Goal: Information Seeking & Learning: Compare options

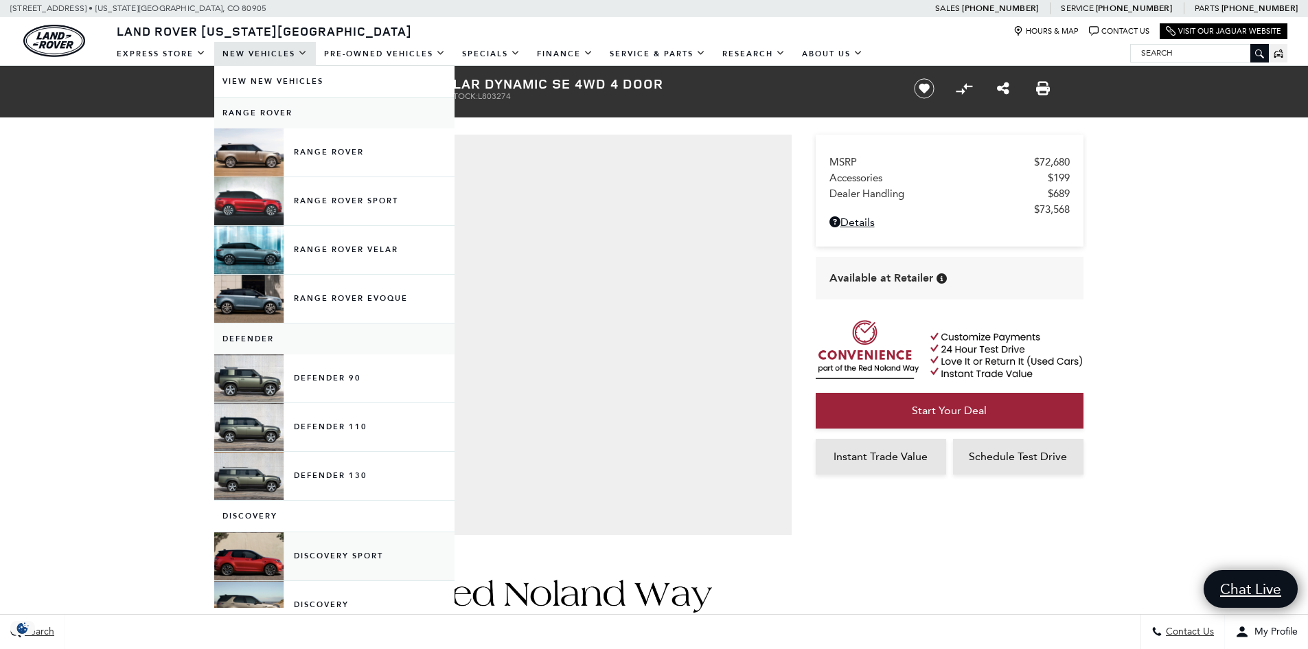
scroll to position [137, 0]
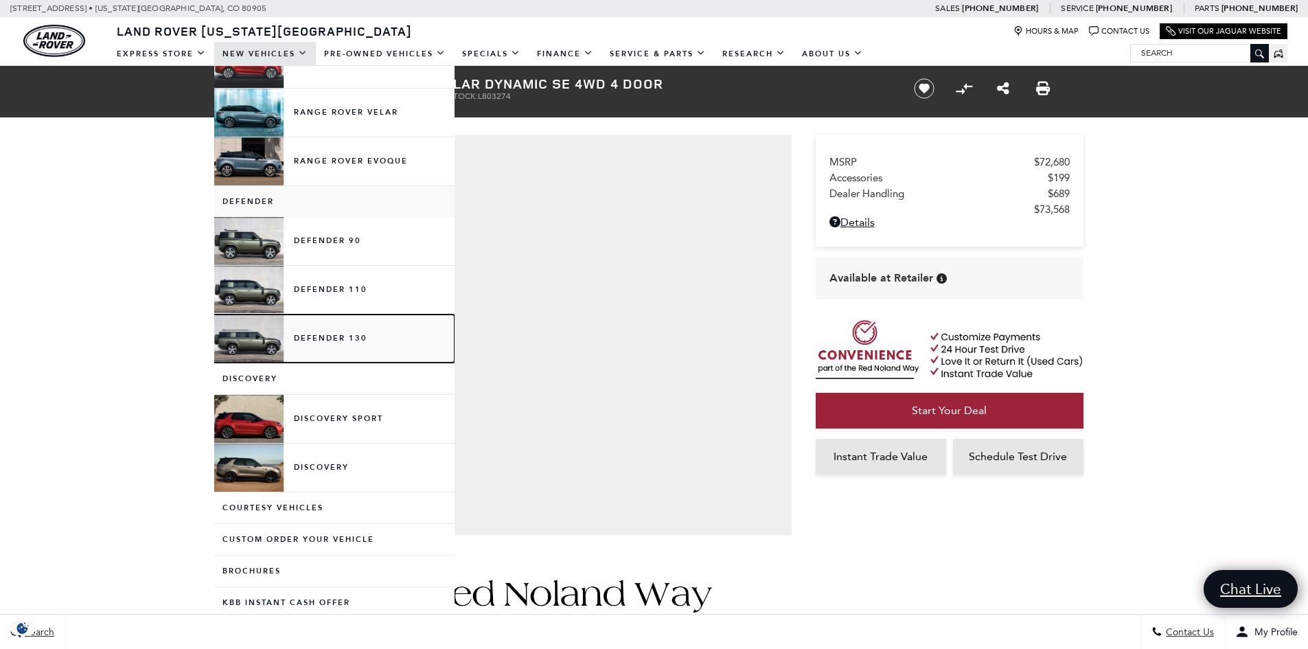
click at [352, 348] on link "Defender 130" at bounding box center [334, 339] width 240 height 48
click at [344, 343] on link "Defender 130" at bounding box center [334, 339] width 240 height 48
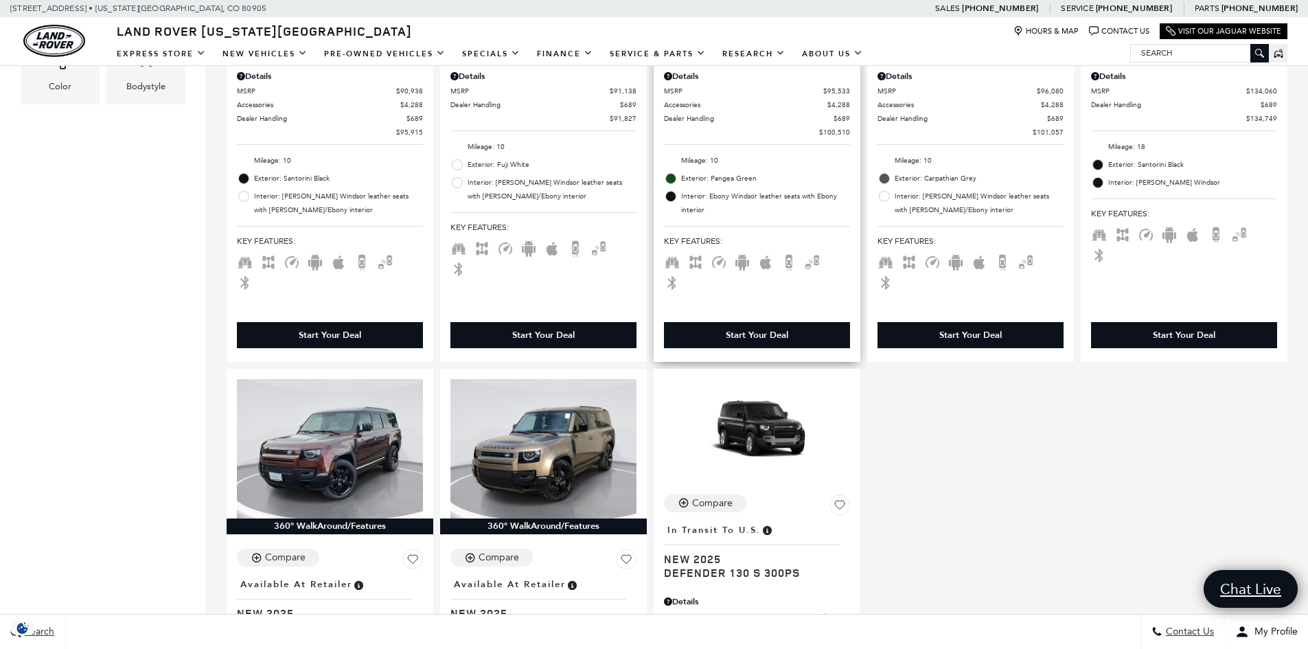
scroll to position [755, 0]
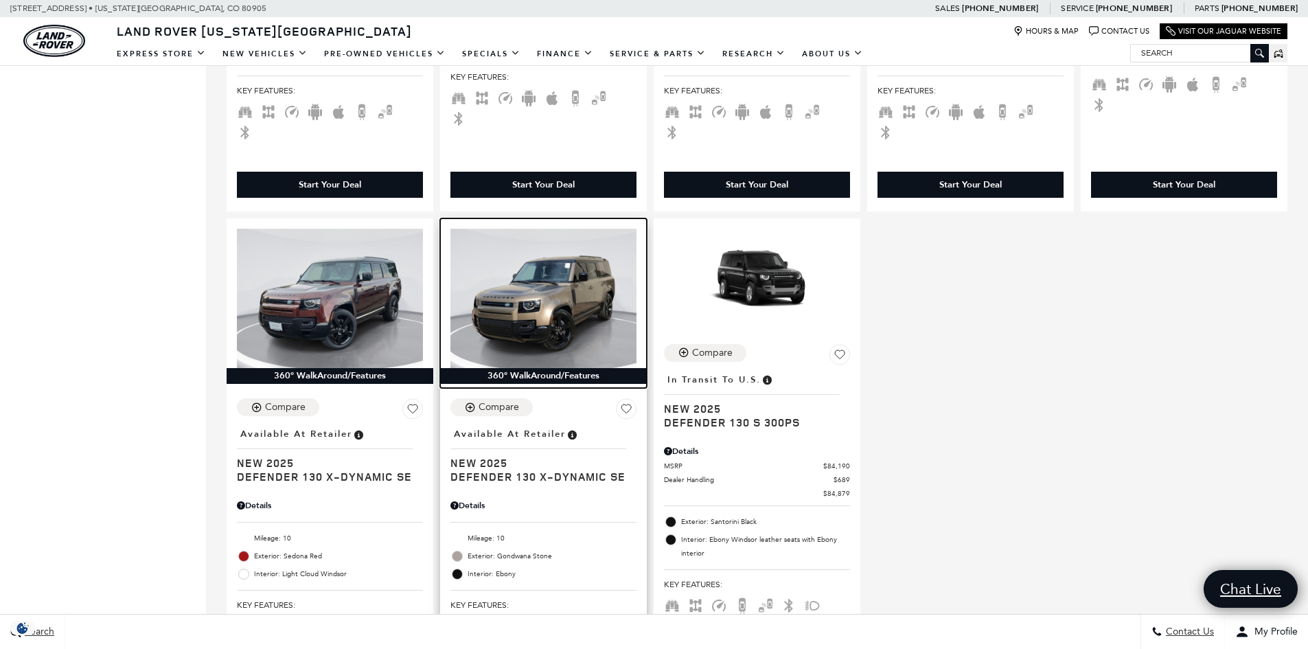
click at [567, 282] on img at bounding box center [543, 298] width 186 height 139
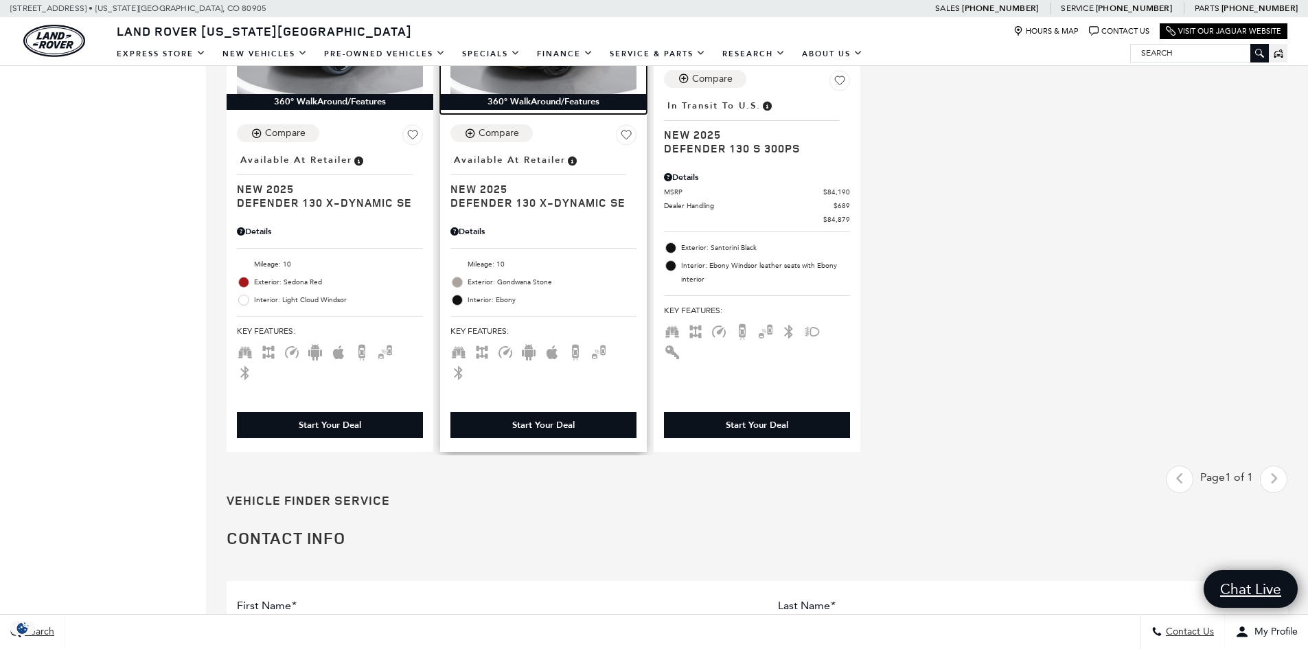
scroll to position [1030, 0]
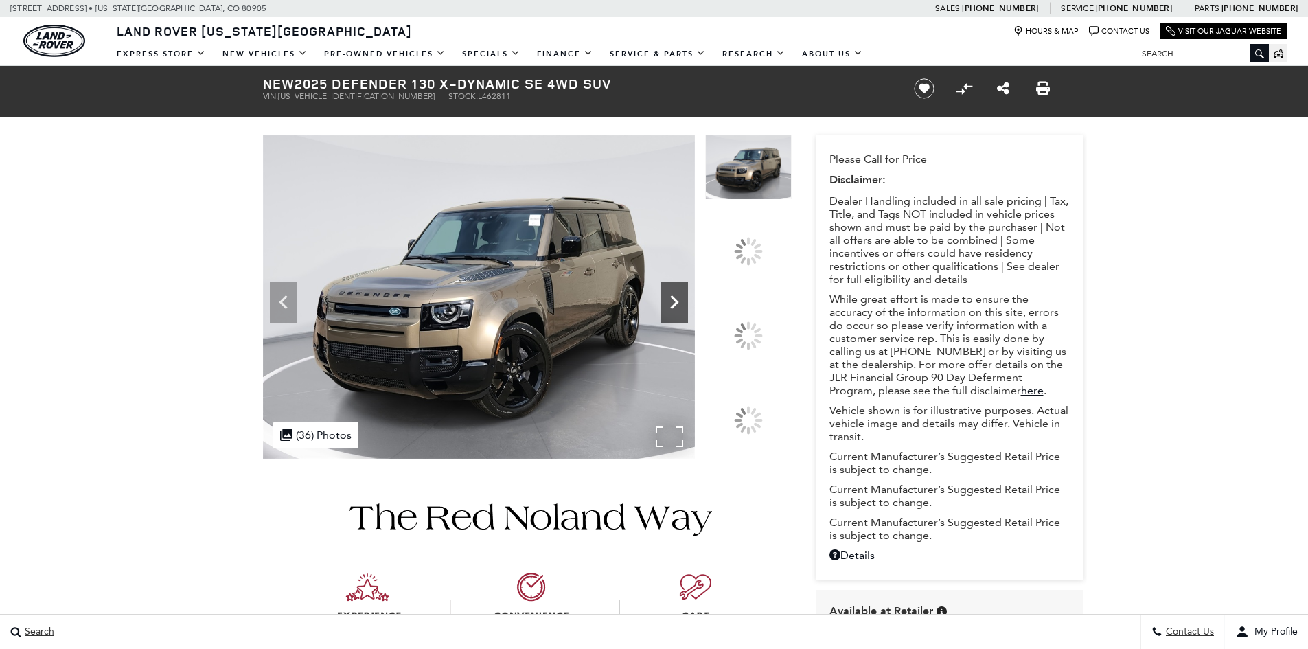
click at [688, 316] on icon at bounding box center [674, 301] width 27 height 27
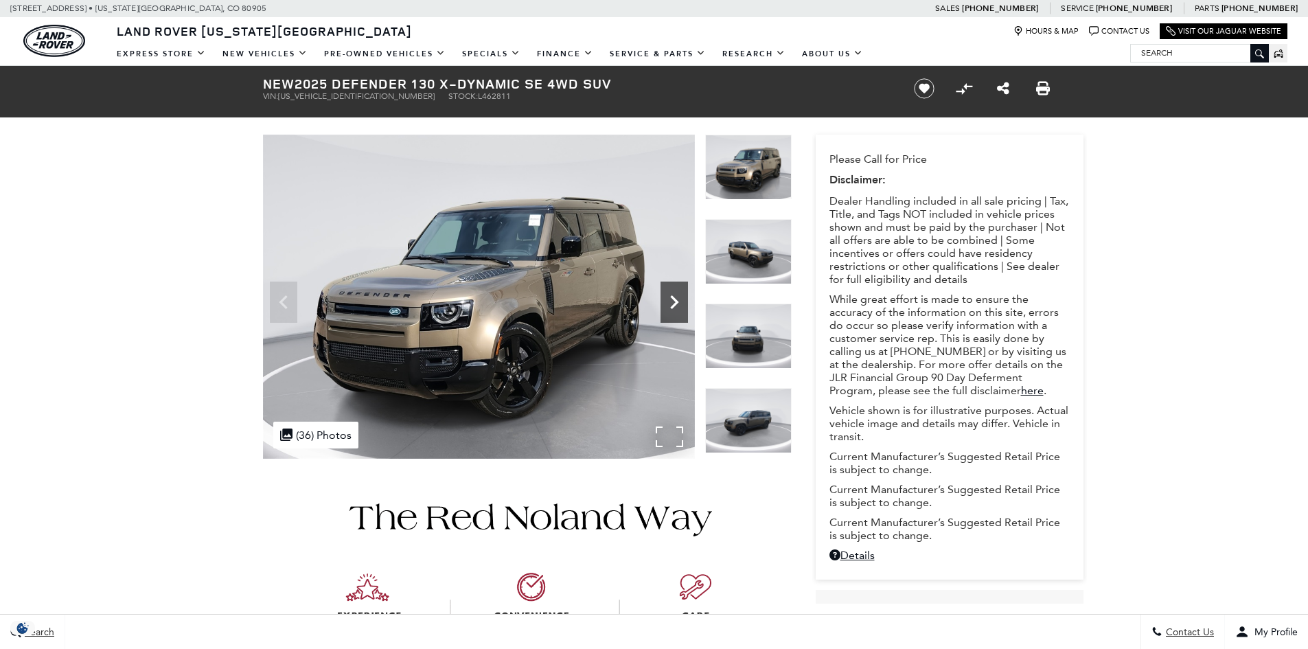
click at [676, 293] on icon "Next" at bounding box center [674, 301] width 27 height 27
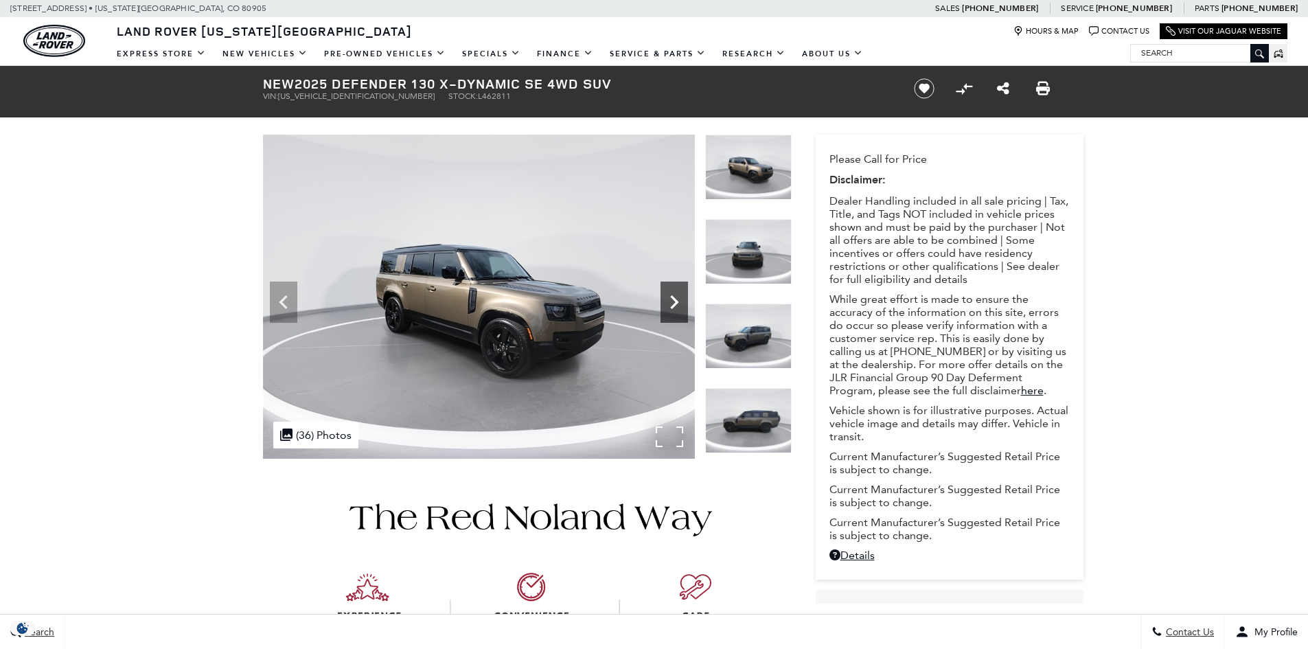
click at [676, 293] on icon "Next" at bounding box center [674, 301] width 27 height 27
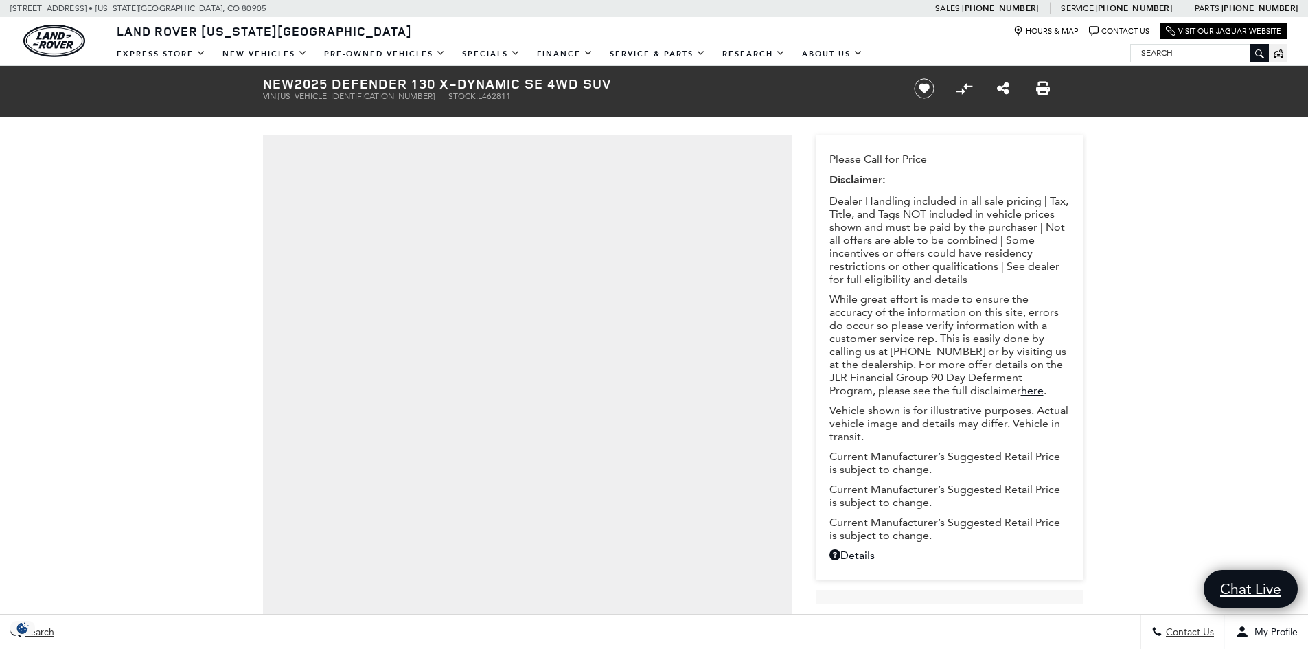
scroll to position [275, 0]
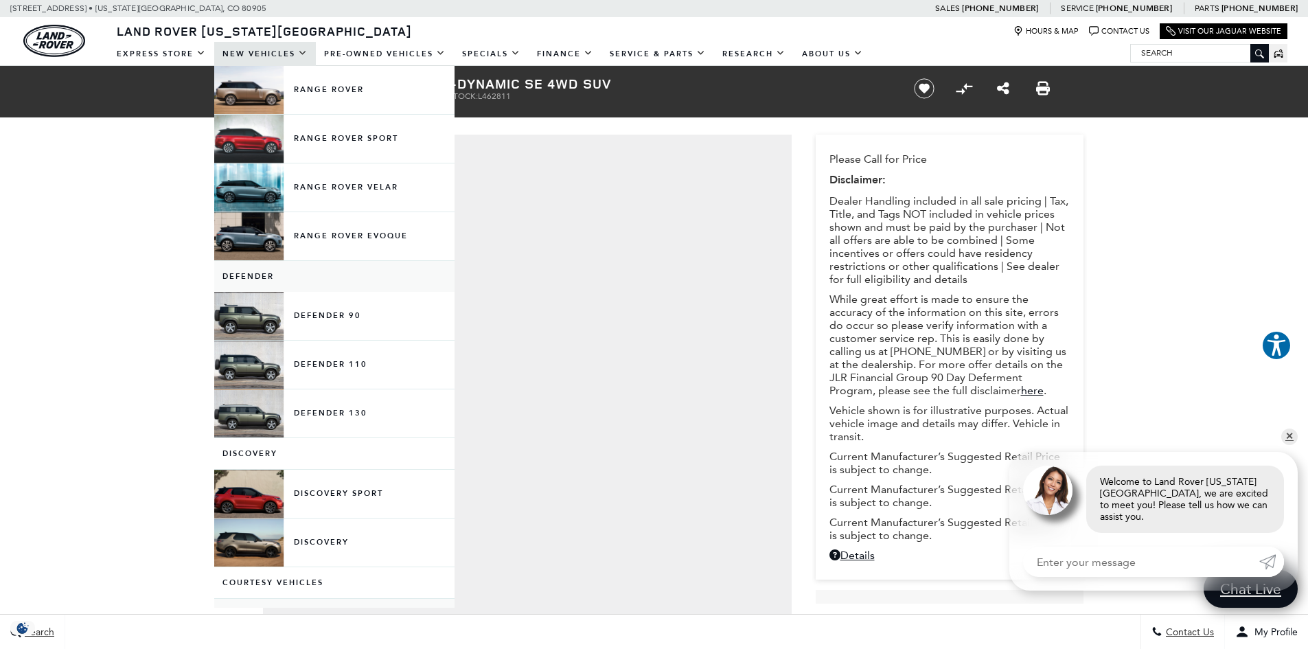
scroll to position [137, 0]
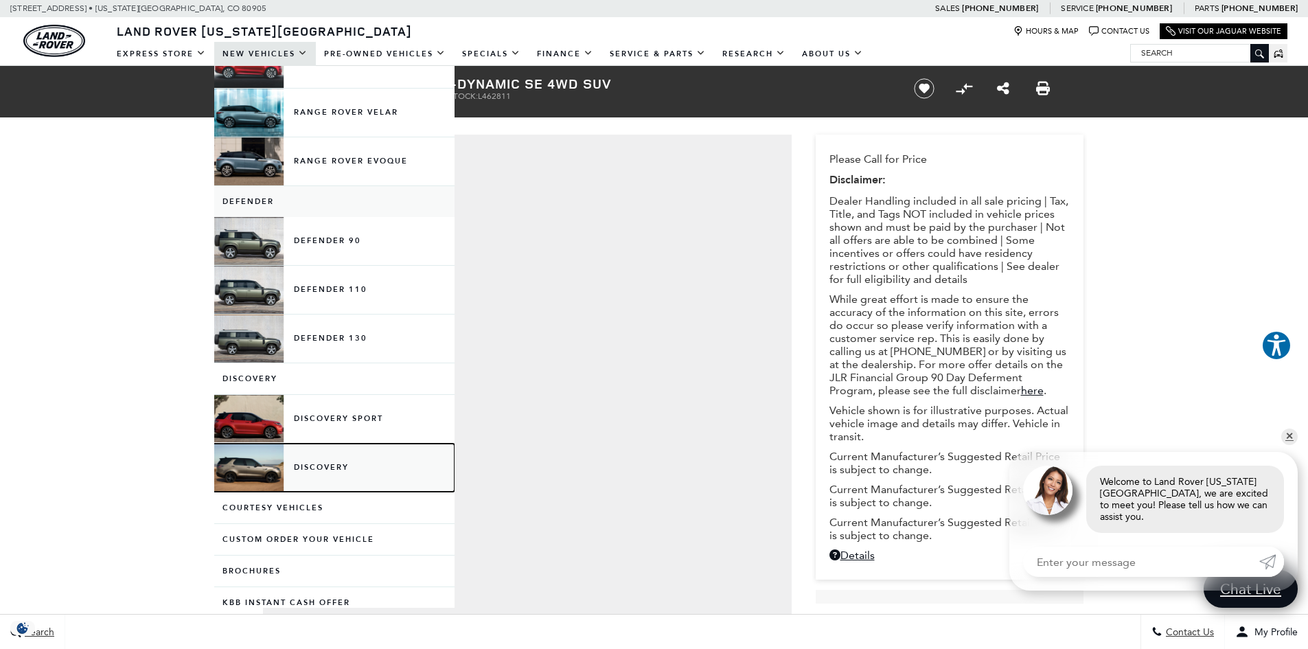
click at [333, 464] on link "Discovery" at bounding box center [334, 468] width 240 height 48
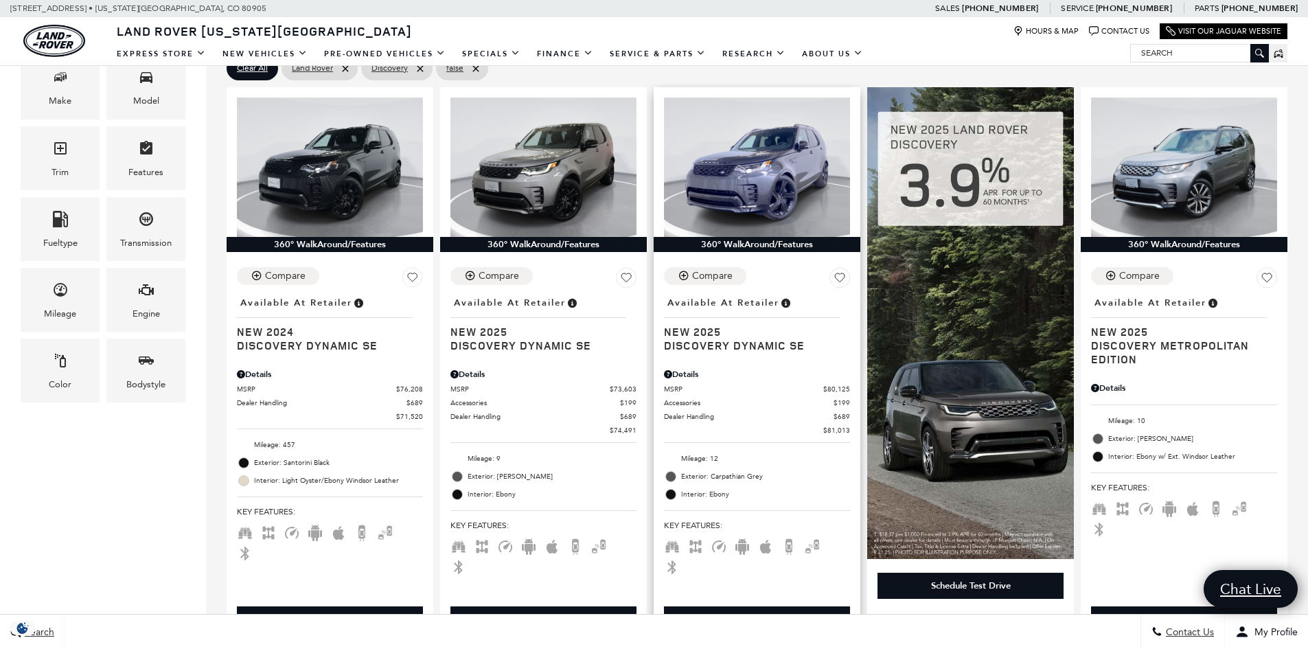
scroll to position [343, 0]
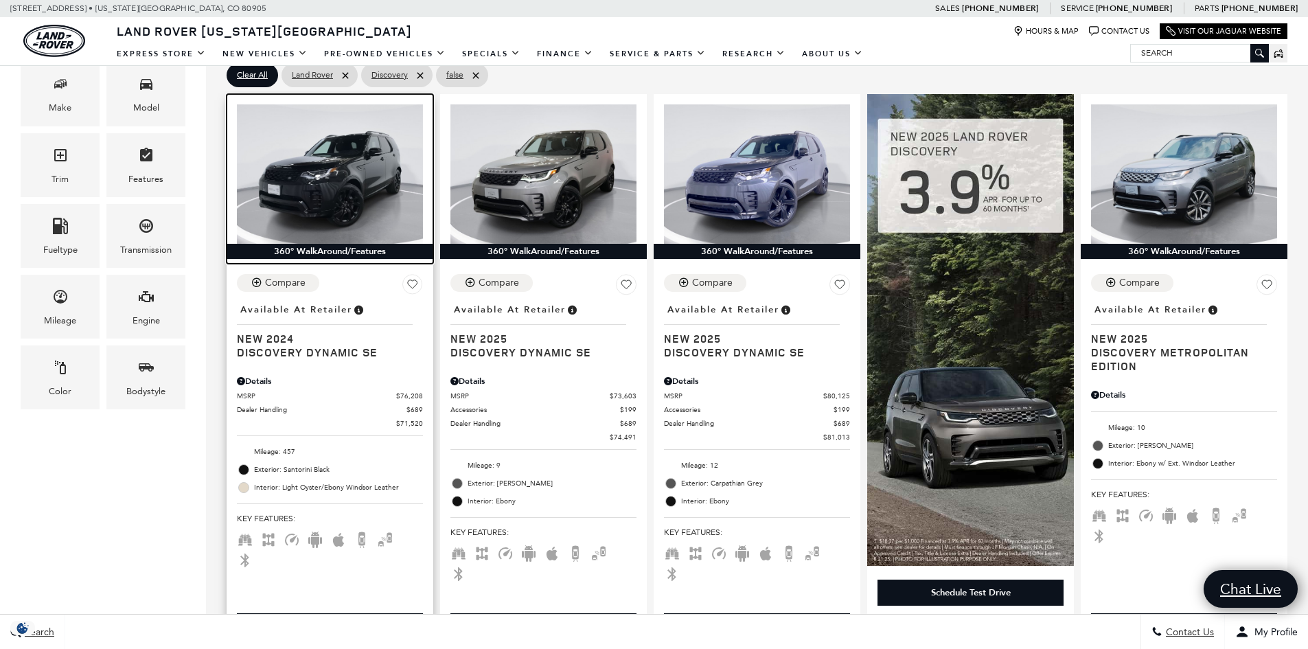
click at [339, 176] on img at bounding box center [330, 173] width 186 height 139
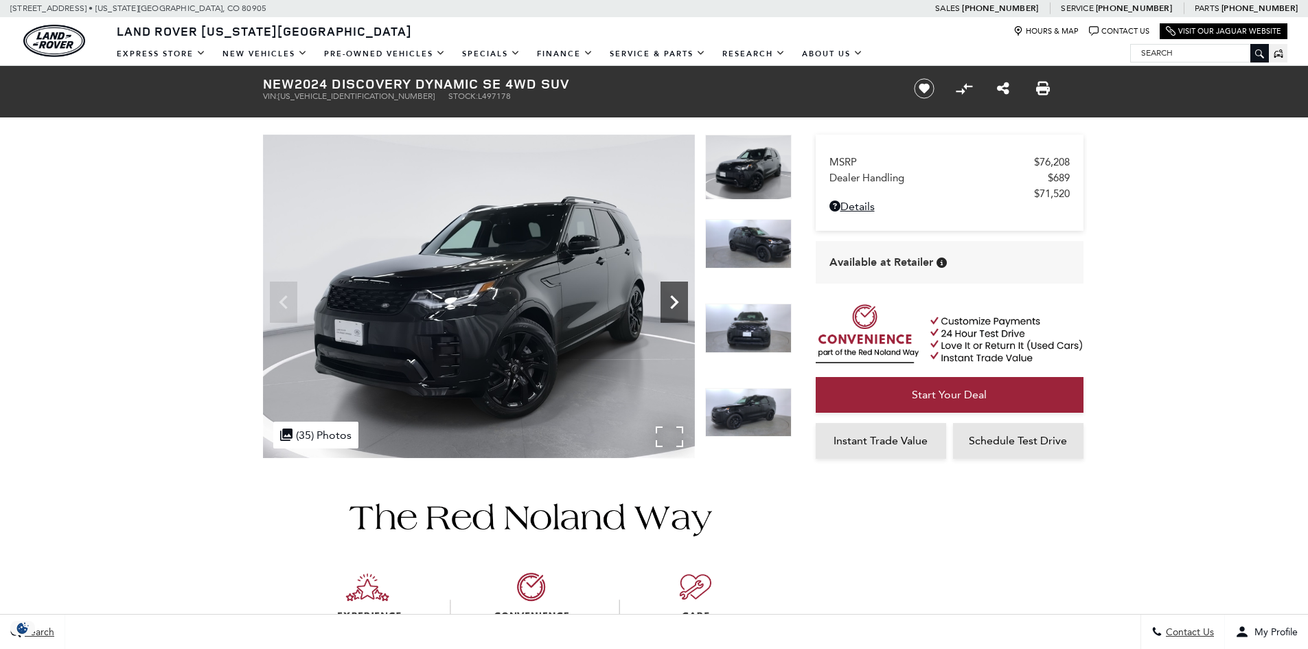
click at [674, 298] on icon "Next" at bounding box center [674, 302] width 8 height 14
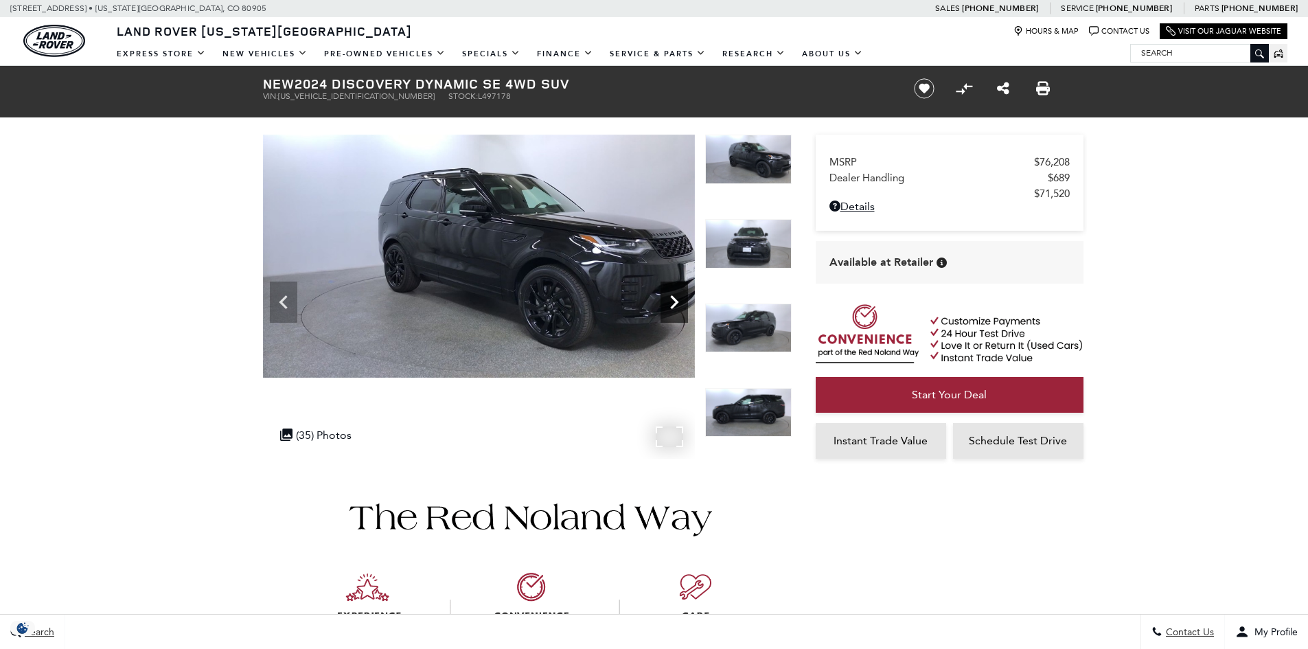
click at [674, 298] on icon "Next" at bounding box center [674, 302] width 8 height 14
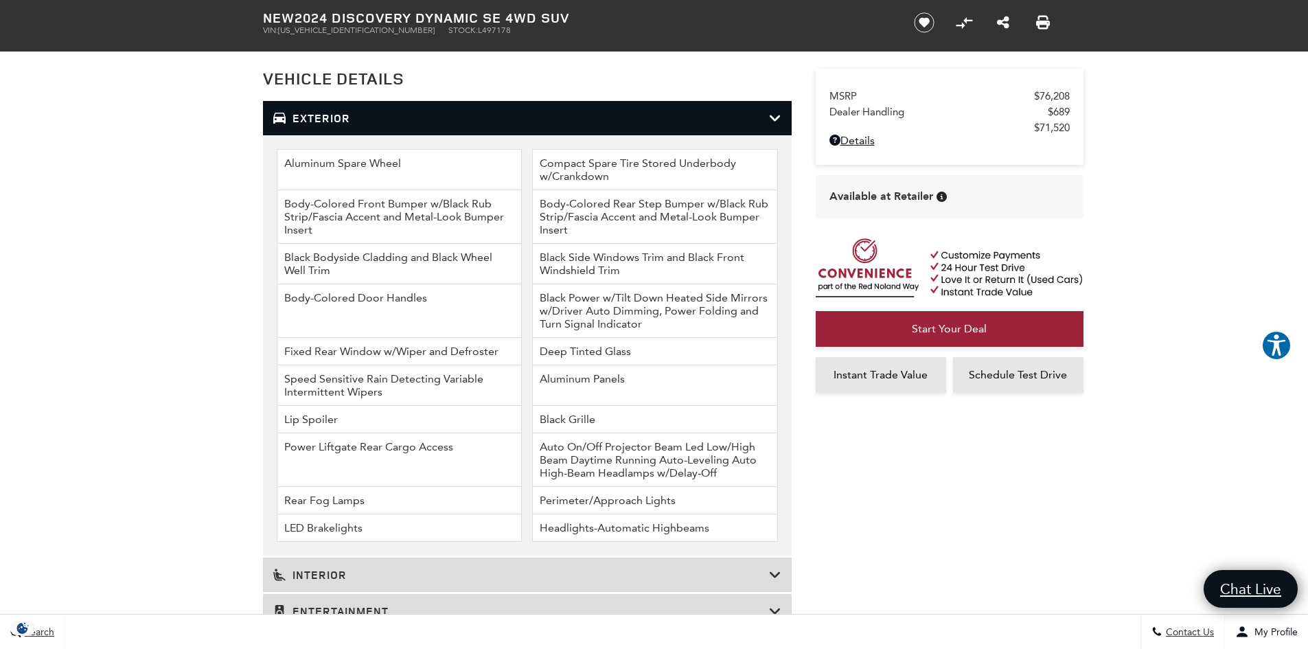
scroll to position [1923, 0]
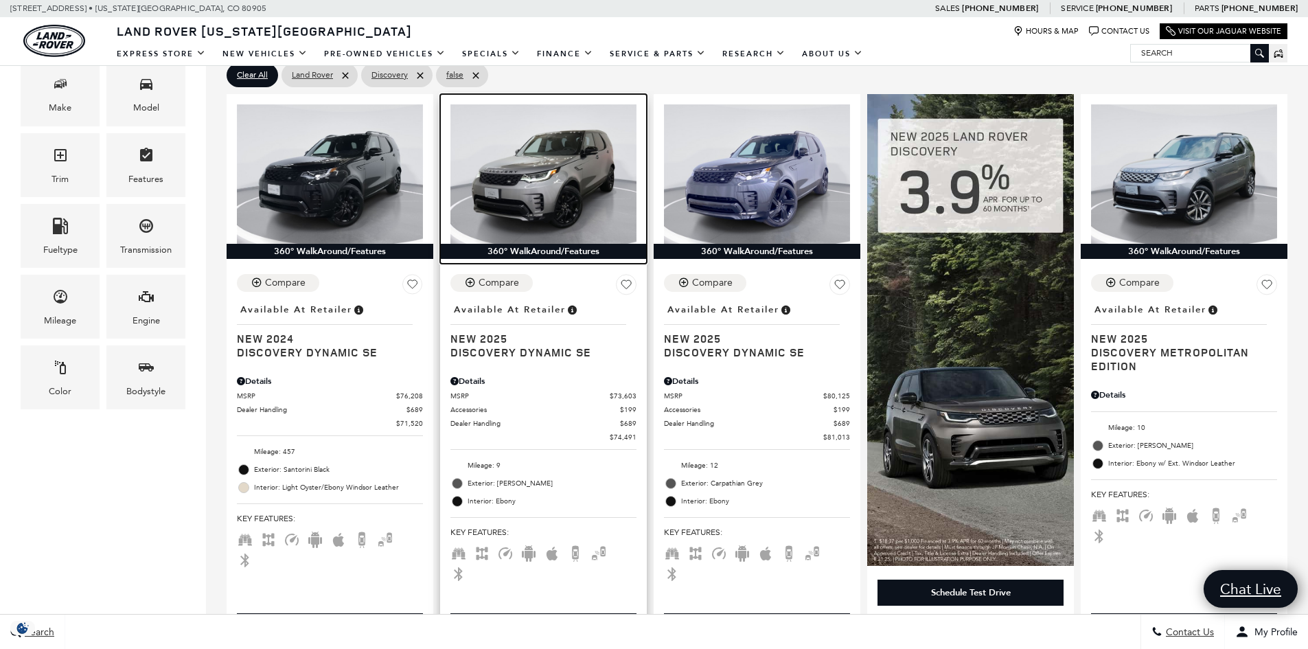
click at [574, 212] on img at bounding box center [543, 173] width 186 height 139
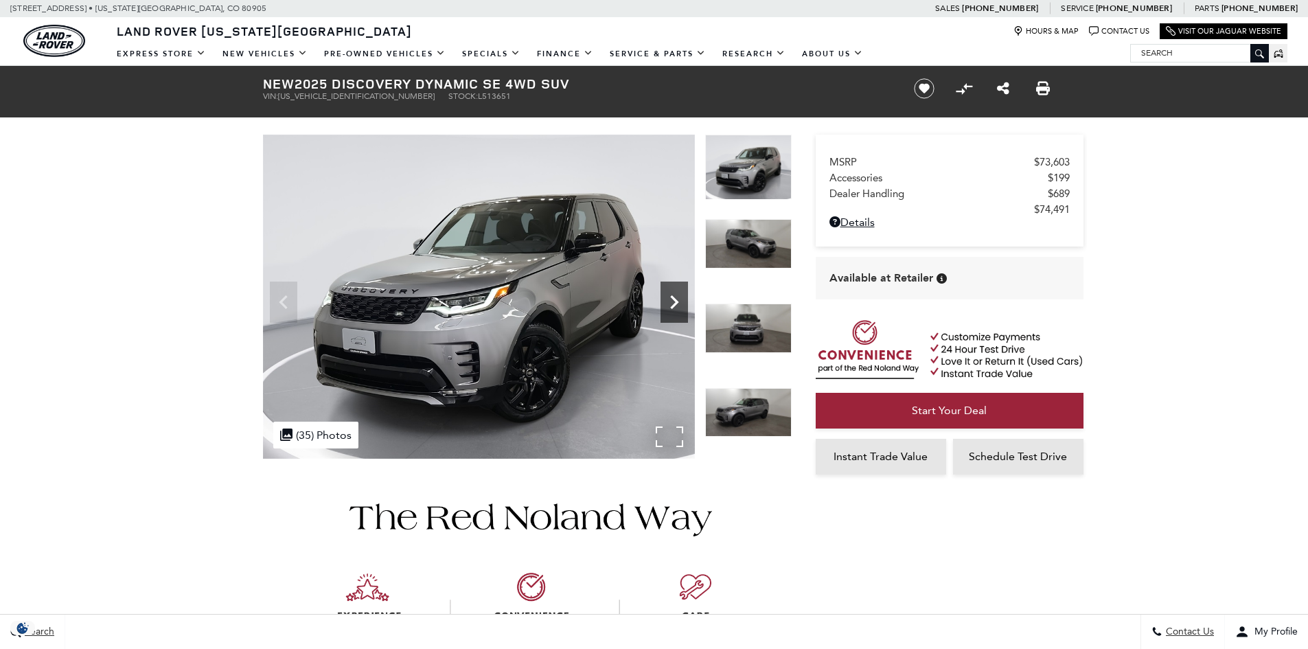
click at [681, 303] on icon "Next" at bounding box center [674, 301] width 27 height 27
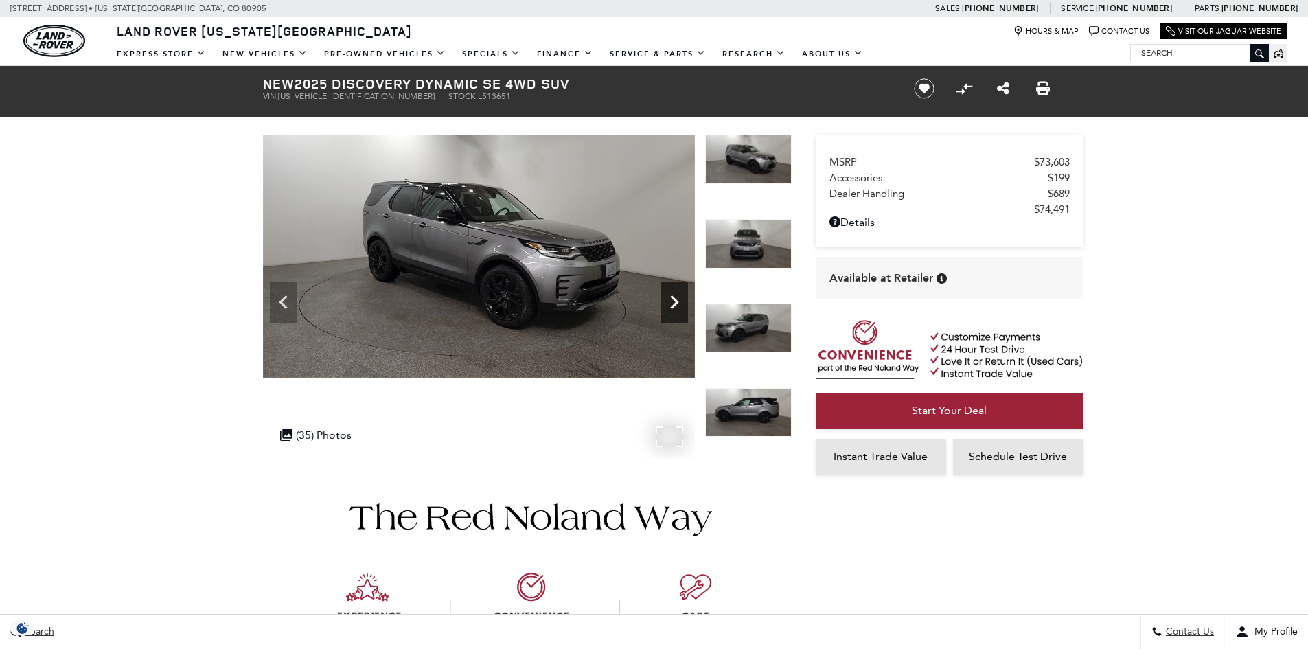
click at [680, 303] on icon "Next" at bounding box center [674, 301] width 27 height 27
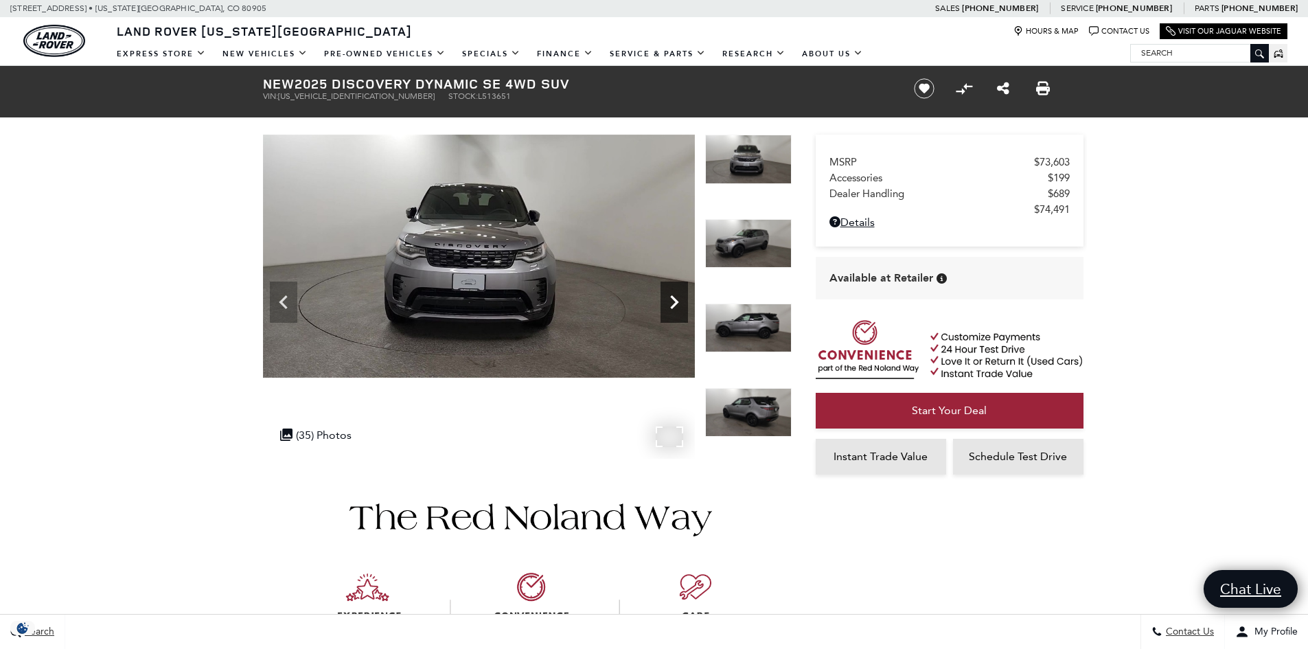
click at [680, 303] on icon "Next" at bounding box center [674, 301] width 27 height 27
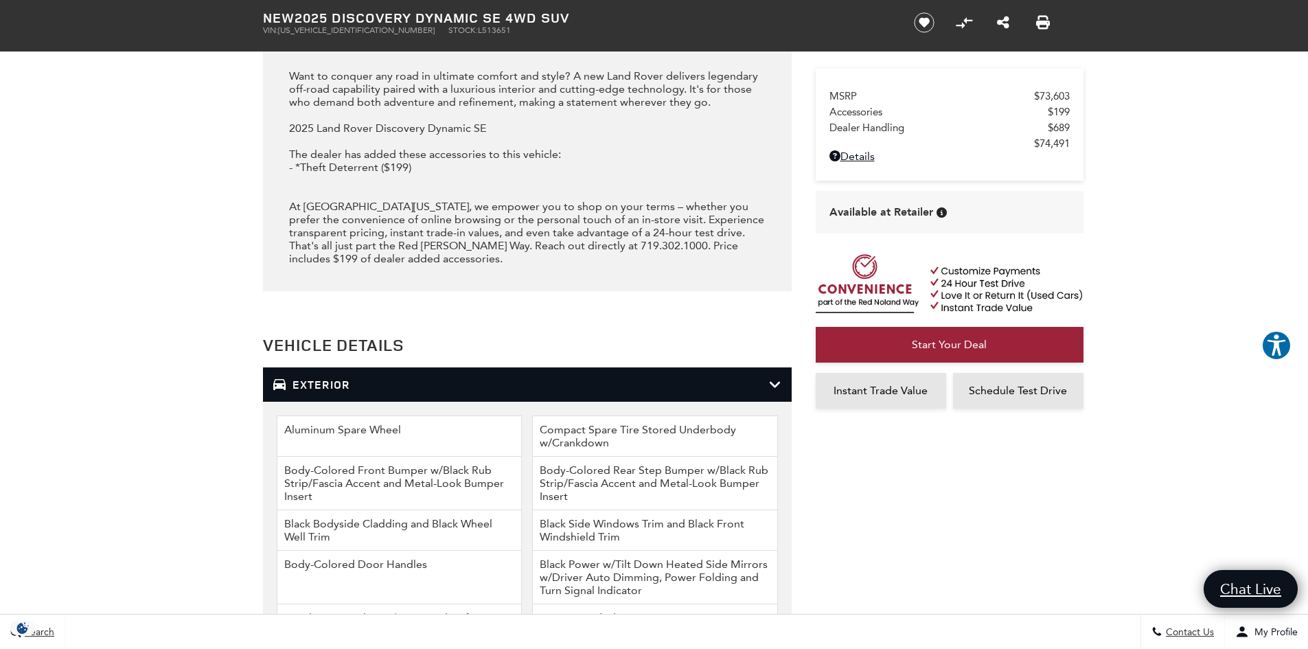
scroll to position [1854, 0]
